Goal: Information Seeking & Learning: Learn about a topic

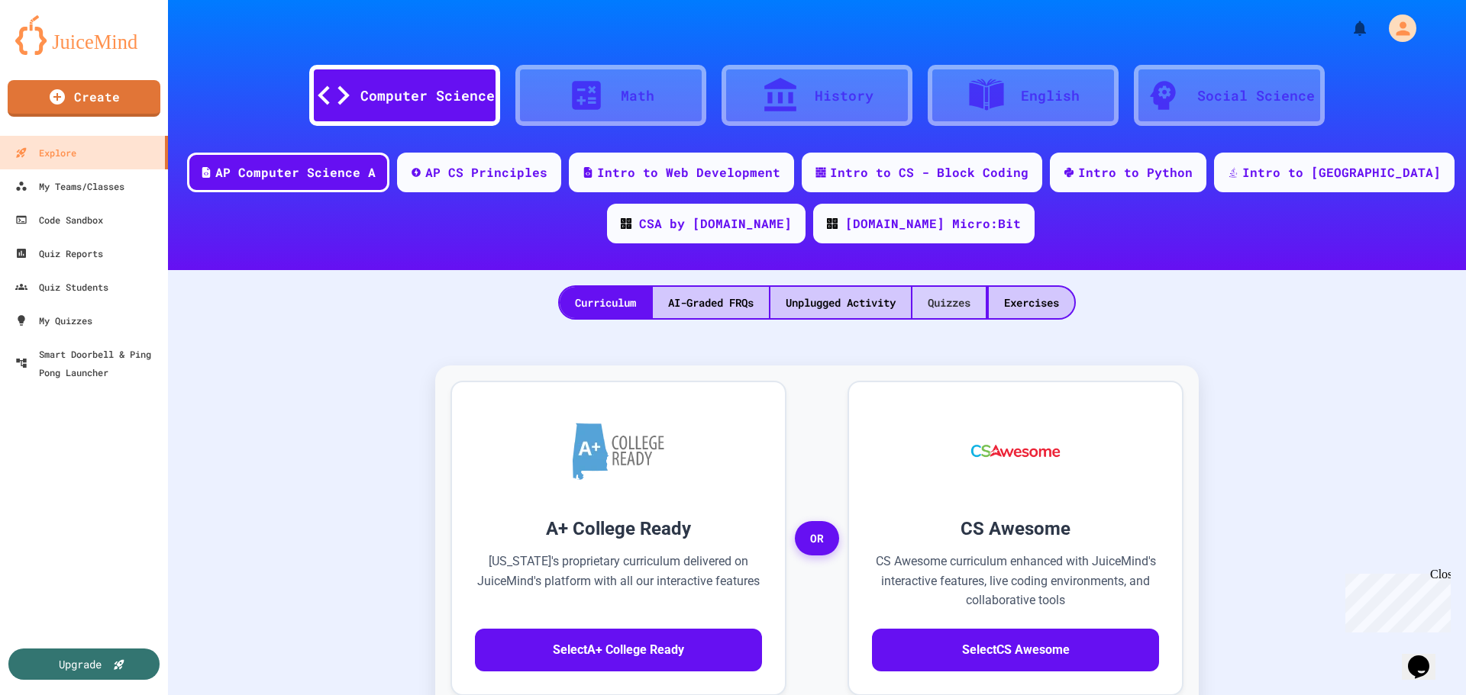
click at [961, 305] on div "Quizzes" at bounding box center [948, 302] width 73 height 31
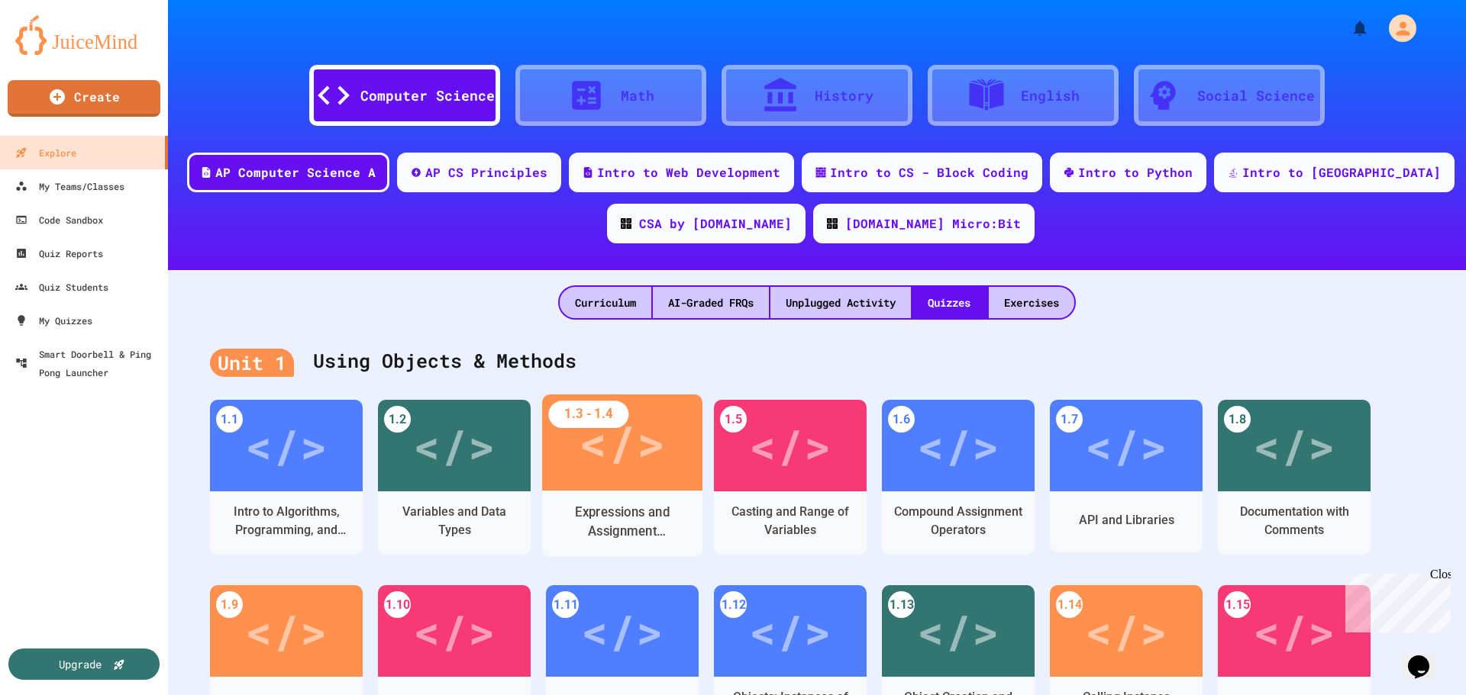
click at [621, 492] on div "Expressions and Assignment Statements" at bounding box center [622, 524] width 160 height 66
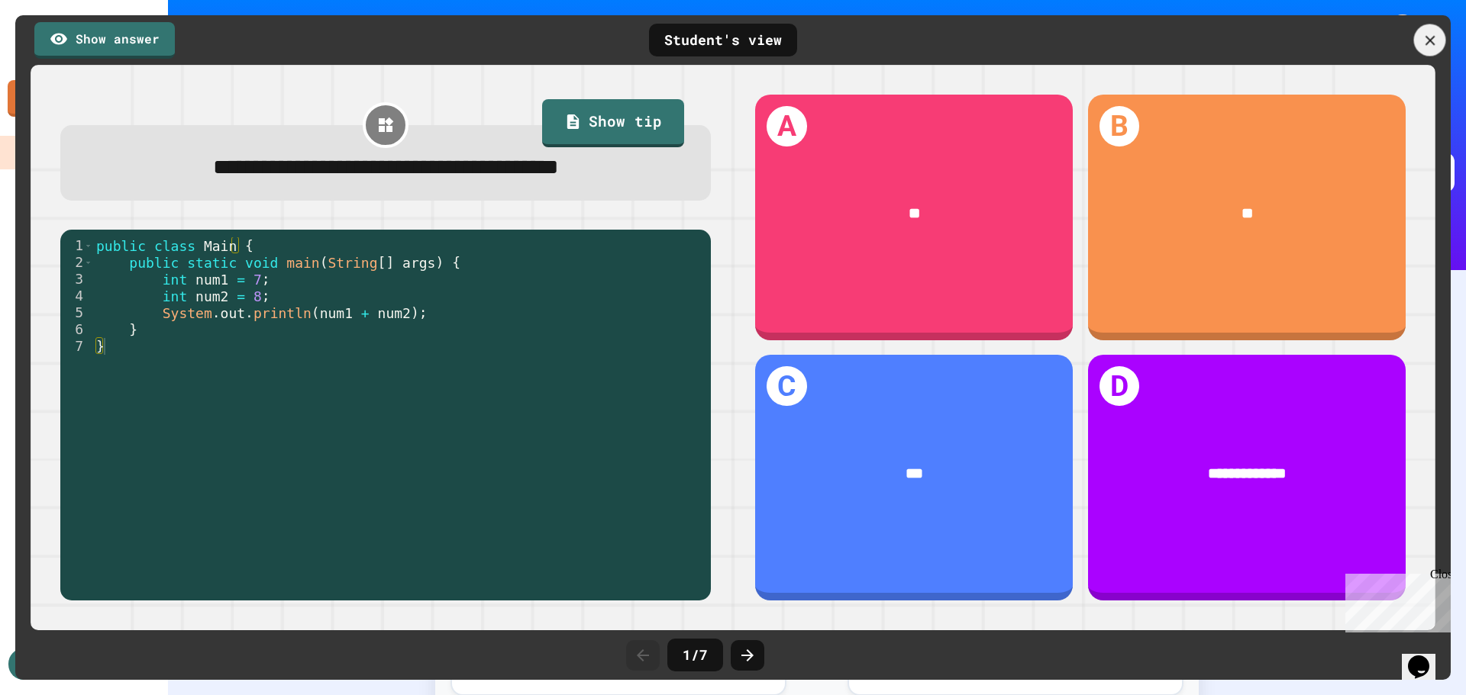
click at [1430, 44] on icon at bounding box center [1429, 40] width 17 height 17
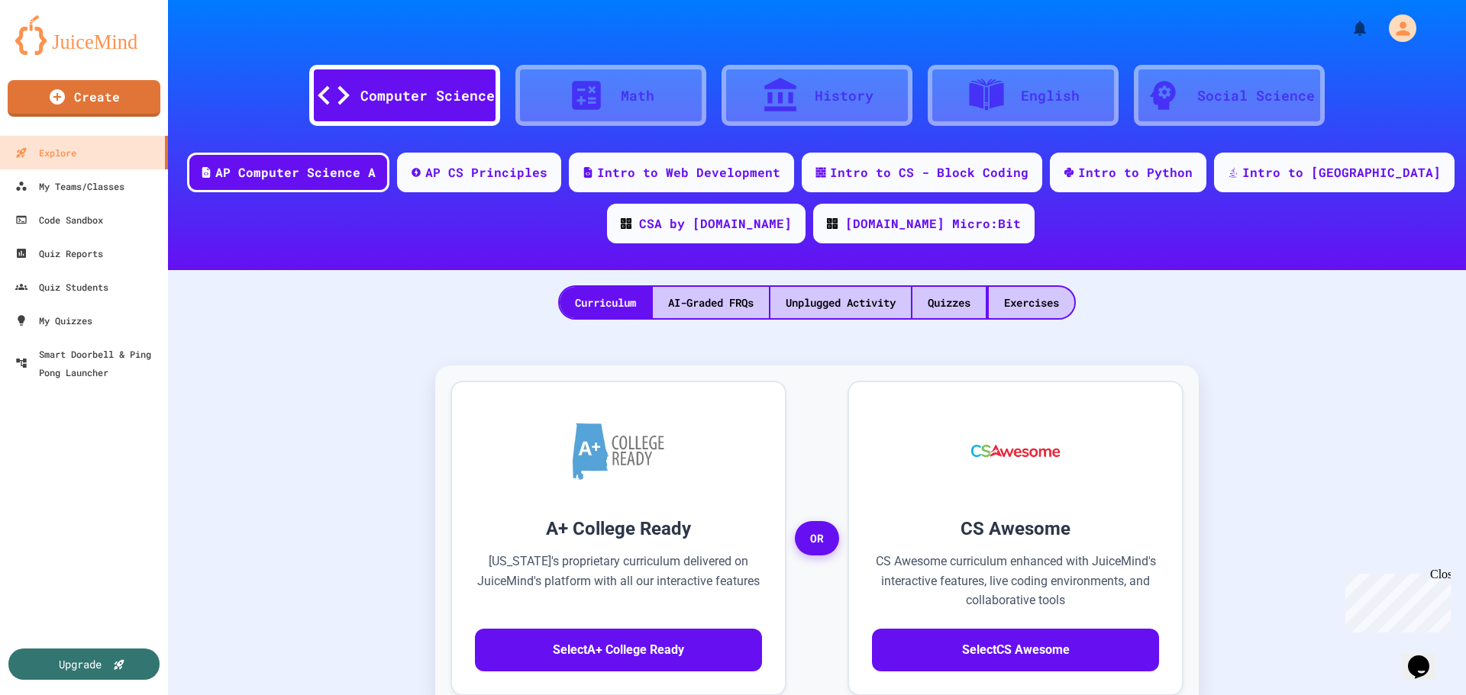
scroll to position [484, 0]
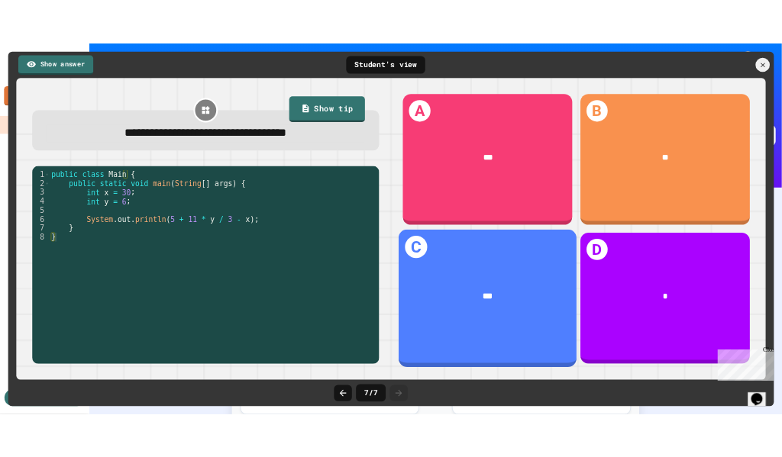
scroll to position [482, 0]
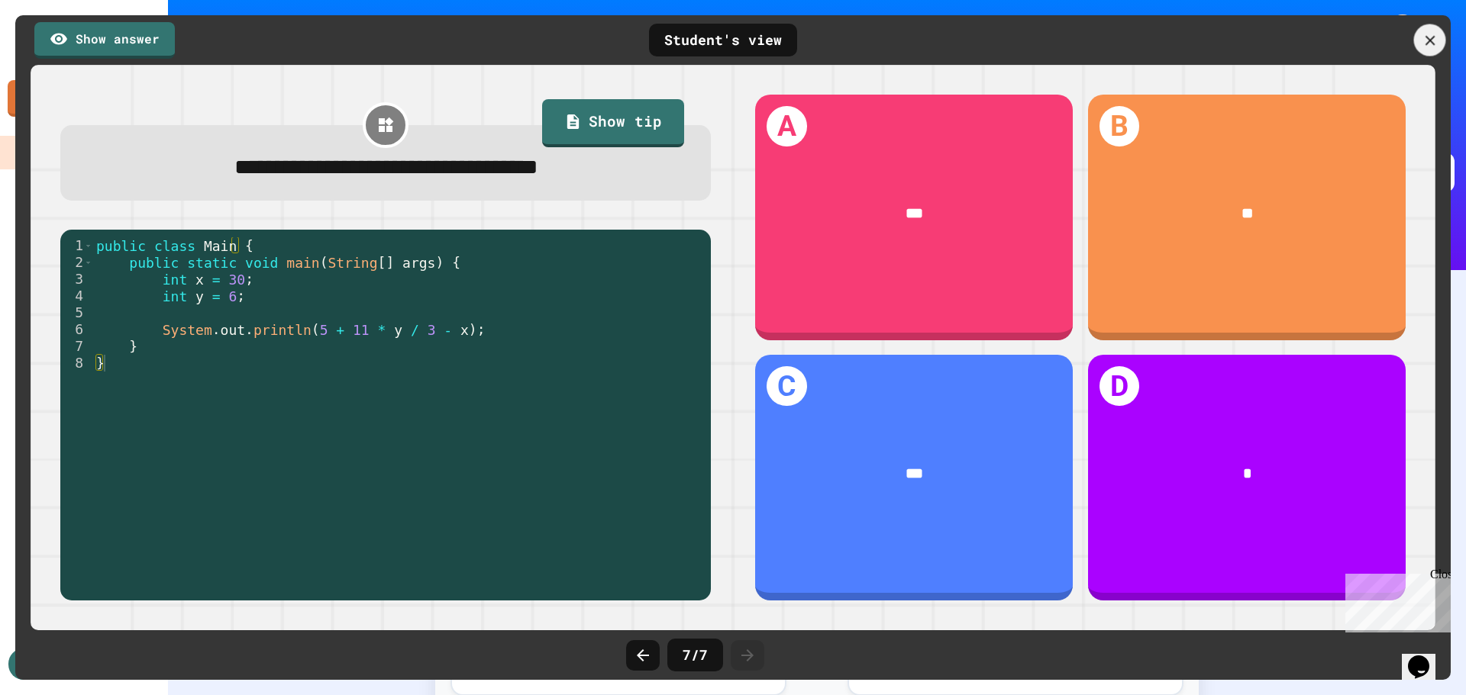
click at [1430, 37] on icon at bounding box center [1429, 40] width 17 height 17
